Goal: Task Accomplishment & Management: Complete application form

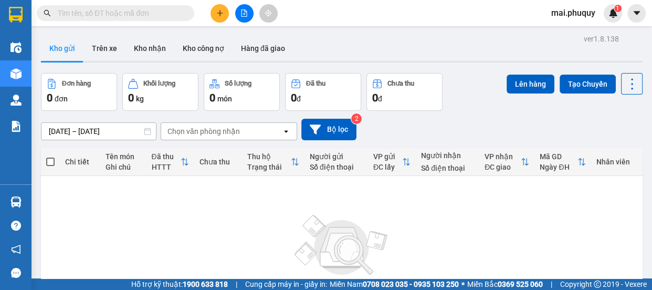
click at [217, 16] on icon "plus" at bounding box center [219, 12] width 7 height 7
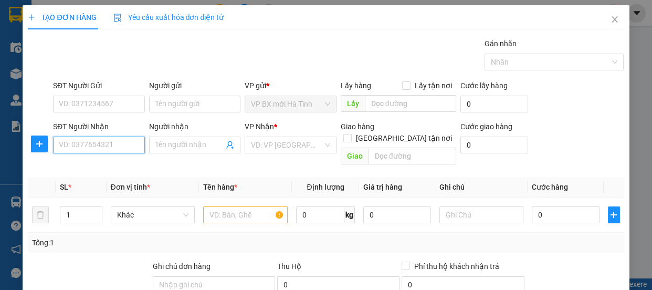
click at [116, 150] on input "SĐT Người Nhận" at bounding box center [99, 144] width 92 height 17
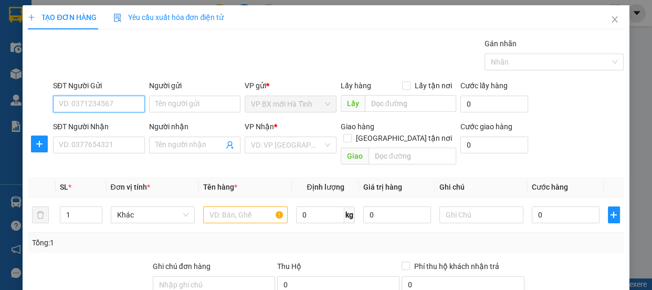
click at [86, 110] on input "SĐT Người Gửi" at bounding box center [99, 104] width 92 height 17
type input "0949827336"
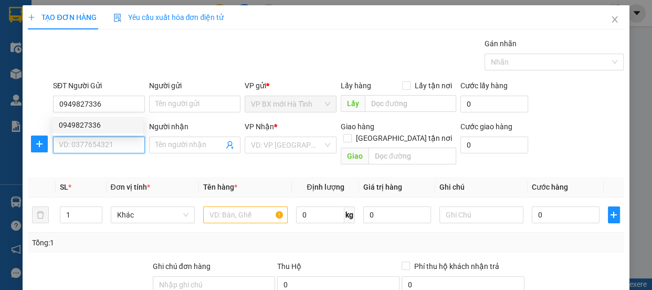
click at [102, 141] on input "SĐT Người Nhận" at bounding box center [99, 144] width 92 height 17
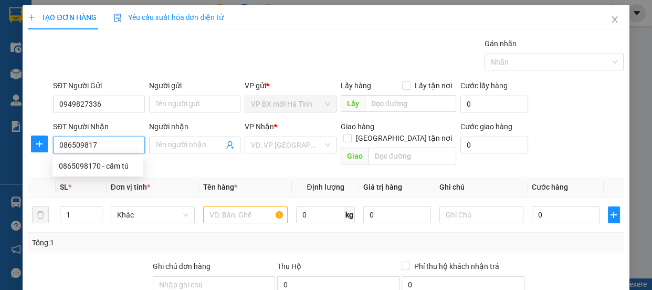
type input "0865098170"
click at [106, 166] on div "0865098170 - cẩm tú" at bounding box center [98, 166] width 78 height 12
type input "cẩm tú"
type input "khu tâp thể nghỉa đô,câu giay,hn"
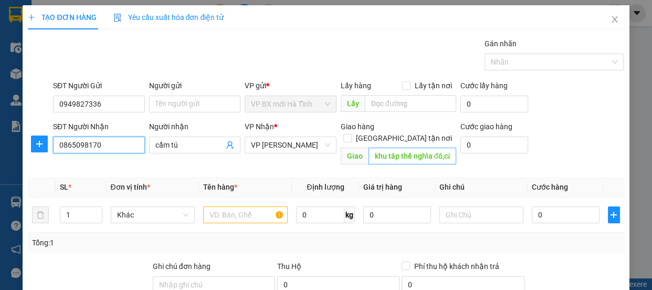
type input "0865098170"
click at [368, 147] on input "khu tâp thể nghỉa đô,câu giay,hn" at bounding box center [412, 155] width 88 height 17
click at [446, 147] on input "105 khu tâp thể nghỉa đô,câu giay,hn" at bounding box center [412, 155] width 88 height 17
click at [447, 147] on input "105 khu tâp thể nghỉa đô,câu giay,hn" at bounding box center [412, 155] width 88 height 17
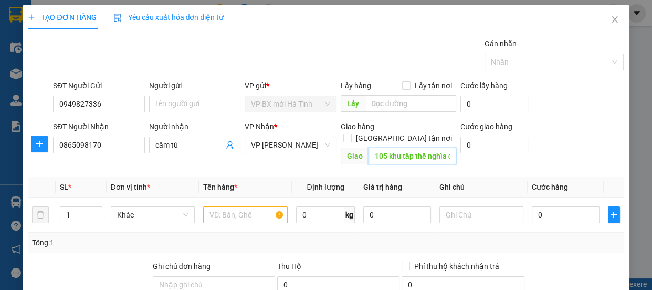
click at [445, 147] on input "105 khu tâp thể nghỉa đô,câu giay,hn" at bounding box center [412, 155] width 88 height 17
type input "105 khu tâp thể nghỉa đô,câu giay,hn"
click at [247, 206] on input "text" at bounding box center [245, 214] width 85 height 17
click at [238, 206] on input "text" at bounding box center [245, 214] width 85 height 17
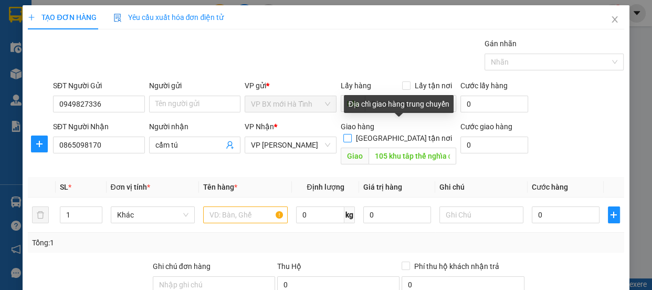
click at [351, 134] on input "[GEOGRAPHIC_DATA] tận nơi" at bounding box center [346, 137] width 7 height 7
checkbox input "true"
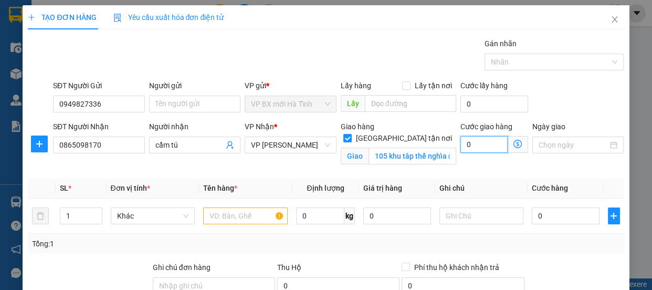
click at [466, 143] on input "0" at bounding box center [483, 144] width 47 height 17
type input "5"
type input "50"
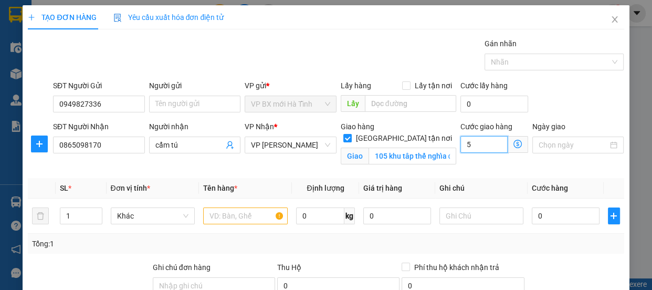
type input "50"
type input "500"
type input "5.000"
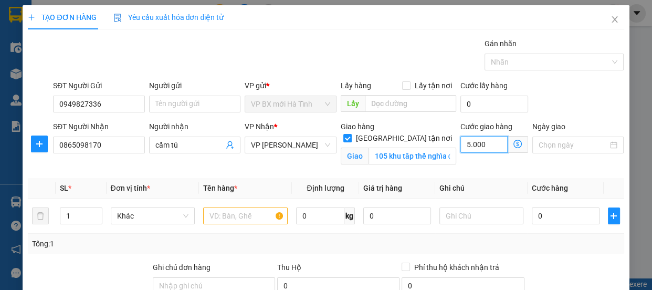
type input "5.000"
type input "50.000"
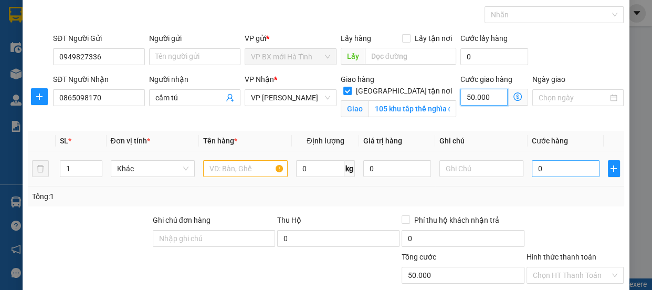
type input "50.000"
click at [546, 171] on input "0" at bounding box center [566, 168] width 68 height 17
type input "5"
type input "50.005"
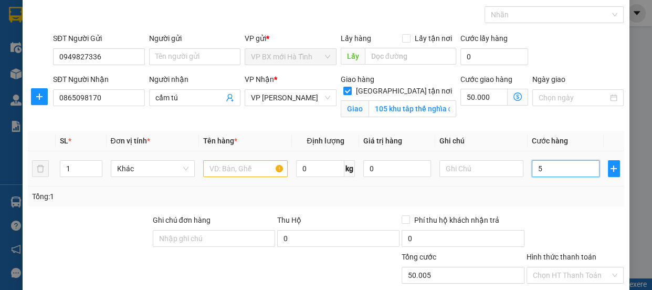
type input "50"
type input "50.050"
type input "500"
type input "50.500"
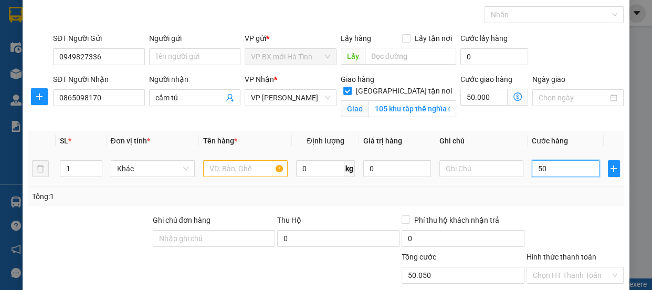
type input "50.500"
type input "5.000"
type input "55.000"
type input "50.000"
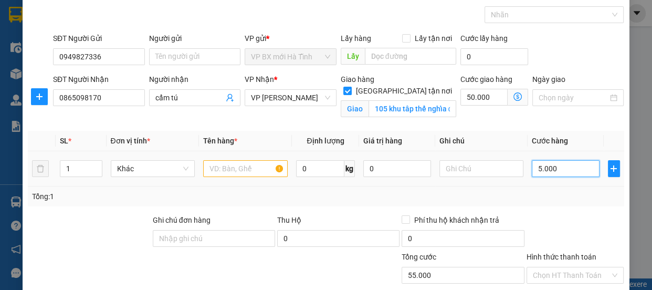
type input "100.000"
type input "50.000"
click at [220, 168] on input "text" at bounding box center [245, 168] width 85 height 17
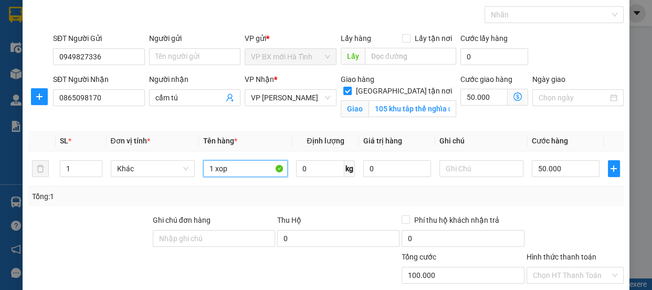
scroll to position [143, 0]
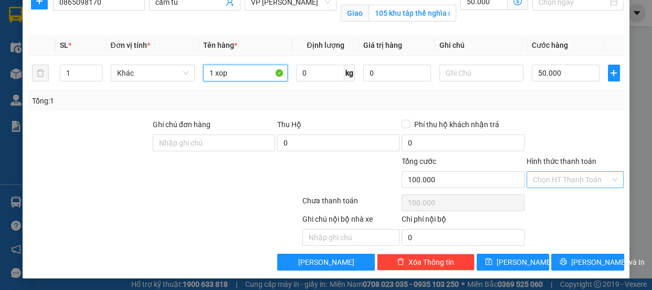
click at [604, 177] on div "Chọn HT Thanh Toán" at bounding box center [575, 179] width 98 height 17
type input "1 xop"
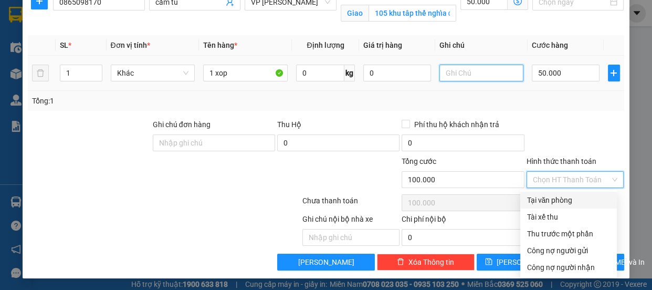
click at [455, 75] on input "text" at bounding box center [481, 73] width 85 height 17
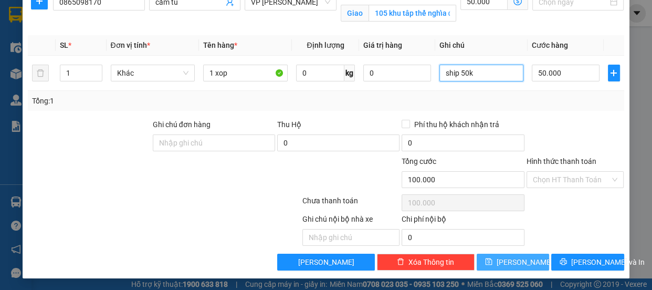
type input "ship 50k"
click at [521, 257] on button "[PERSON_NAME]" at bounding box center [513, 262] width 72 height 17
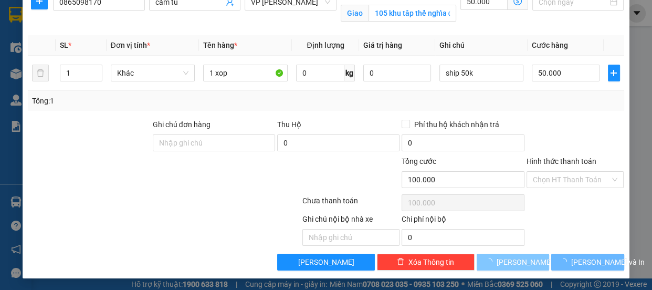
checkbox input "false"
type input "0"
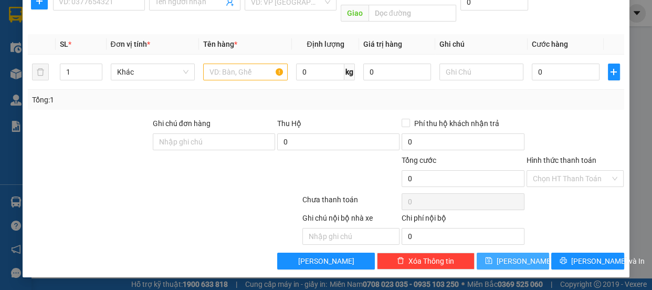
scroll to position [131, 0]
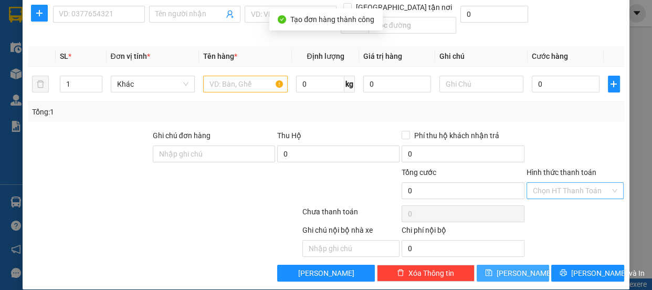
click at [606, 182] on div "Chọn HT Thanh Toán" at bounding box center [575, 190] width 98 height 17
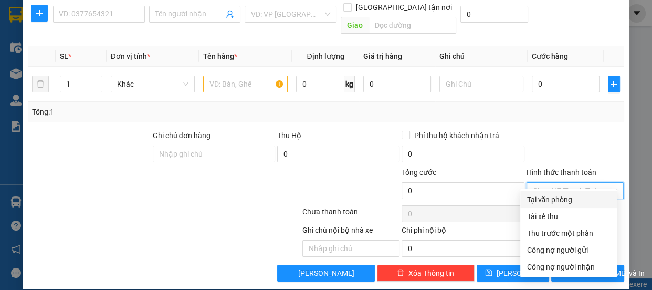
click at [563, 201] on div "Tại văn phòng" at bounding box center [568, 200] width 84 height 12
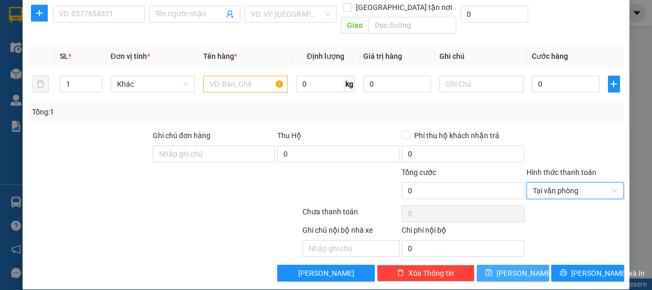
click at [507, 267] on span "[PERSON_NAME]" at bounding box center [525, 273] width 56 height 12
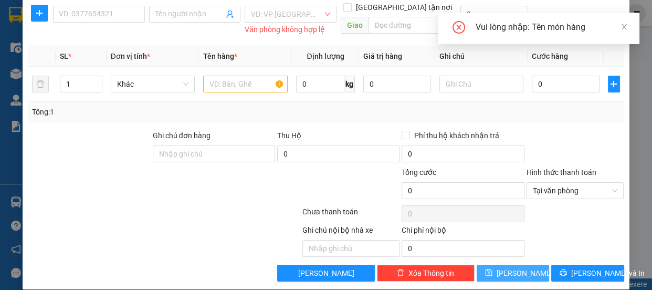
scroll to position [0, 0]
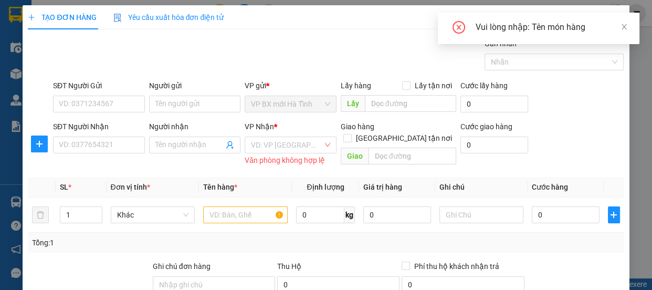
click at [619, 28] on div "Vui lòng nhập: Tên món hàng" at bounding box center [551, 27] width 151 height 13
click at [624, 27] on icon "close" at bounding box center [623, 26] width 7 height 7
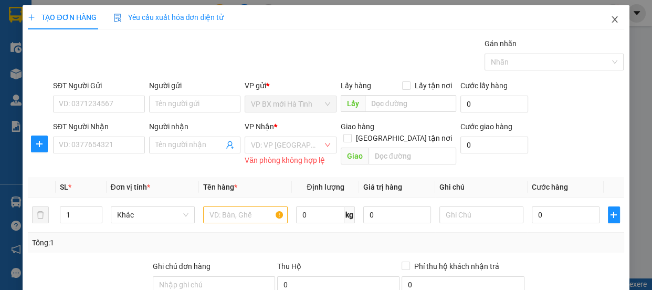
click at [610, 20] on icon "close" at bounding box center [614, 19] width 8 height 8
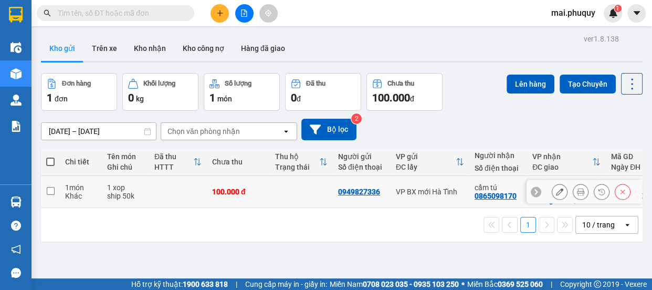
click at [556, 192] on icon at bounding box center [559, 191] width 7 height 7
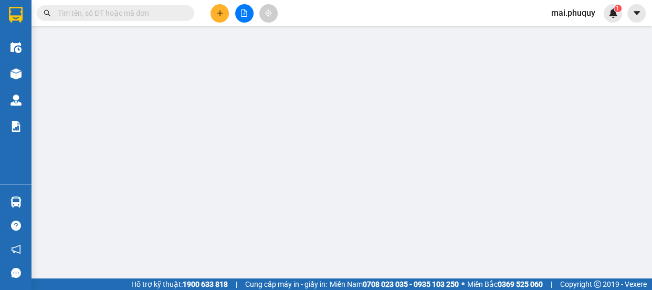
type input "0949827336"
type input "0865098170"
type input "cẩm tú"
checkbox input "true"
type input "105 khu tâp thể nghỉa đô,câu giay,hn"
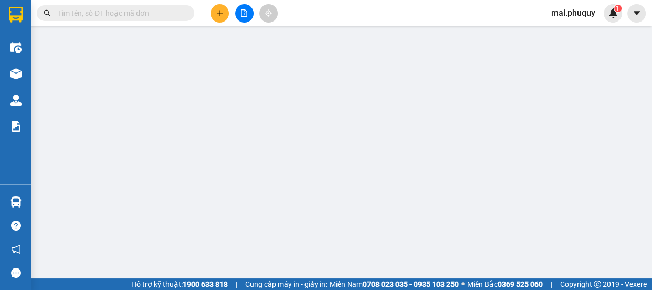
type input "100.000"
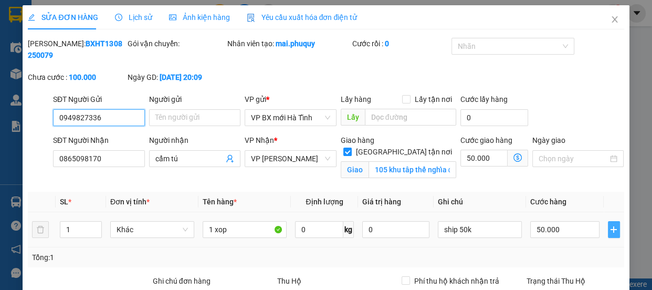
scroll to position [143, 0]
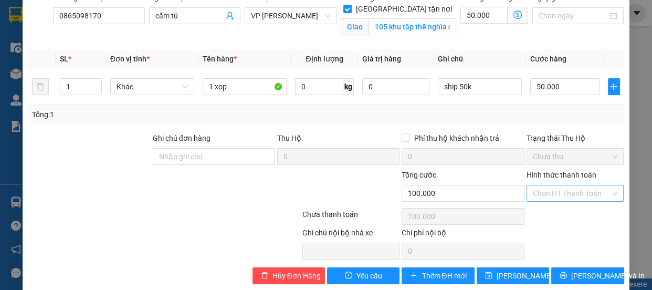
click at [604, 191] on div "Chọn HT Thanh Toán" at bounding box center [575, 193] width 98 height 17
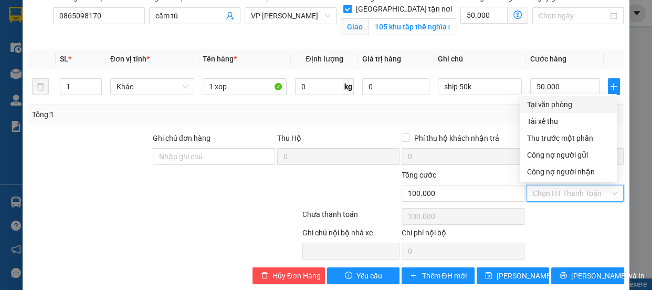
click at [576, 104] on div "Tại văn phòng" at bounding box center [568, 105] width 84 height 12
type input "0"
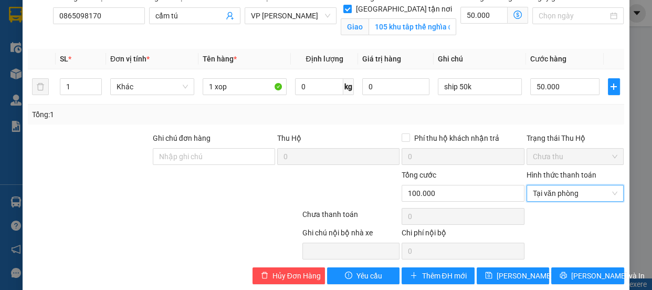
scroll to position [157, 0]
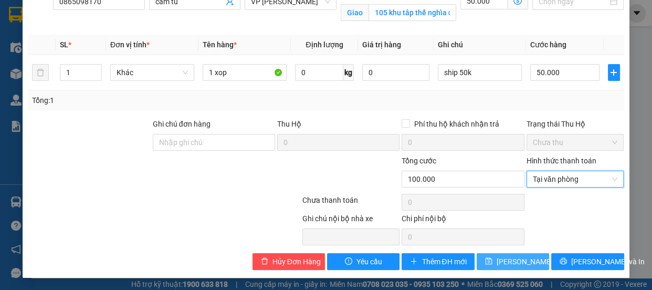
click at [503, 261] on span "[PERSON_NAME] thay đổi" at bounding box center [539, 262] width 84 height 12
